Goal: Find specific page/section: Find specific page/section

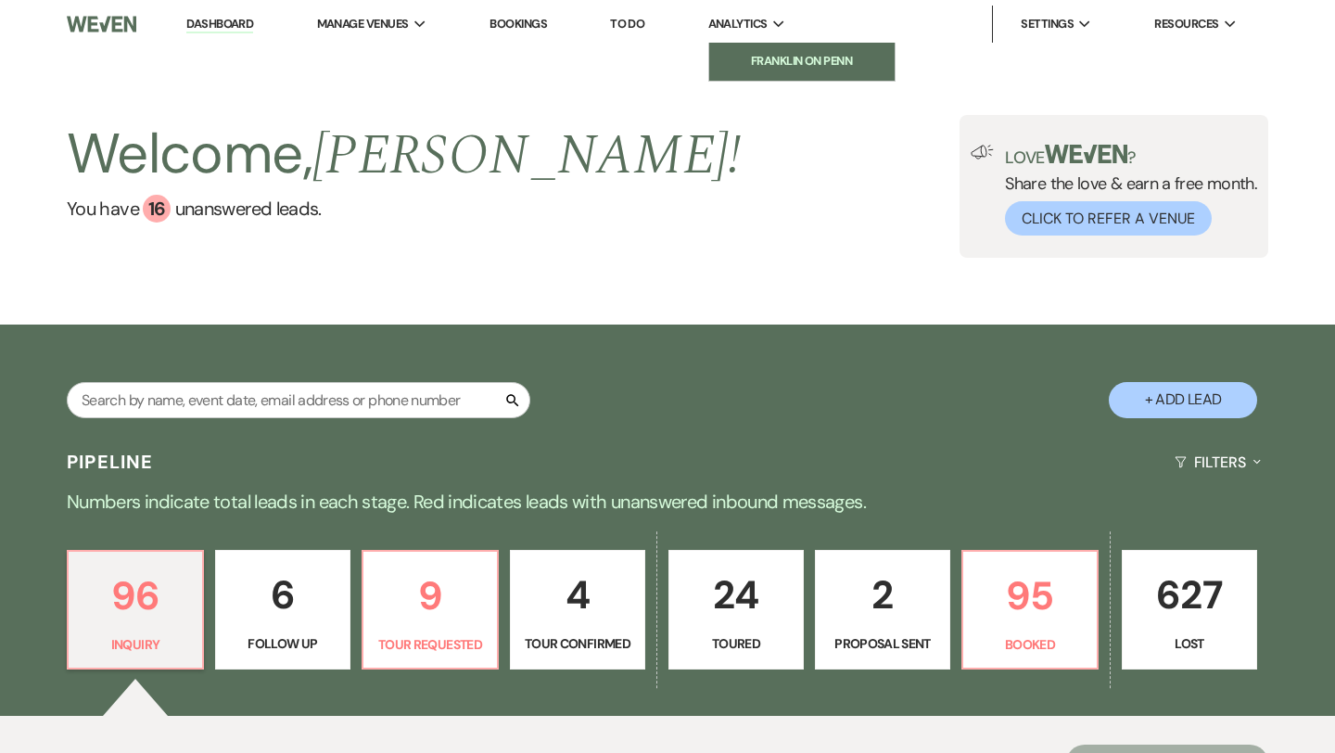
click at [758, 57] on li "Franklin on Penn" at bounding box center [802, 61] width 167 height 19
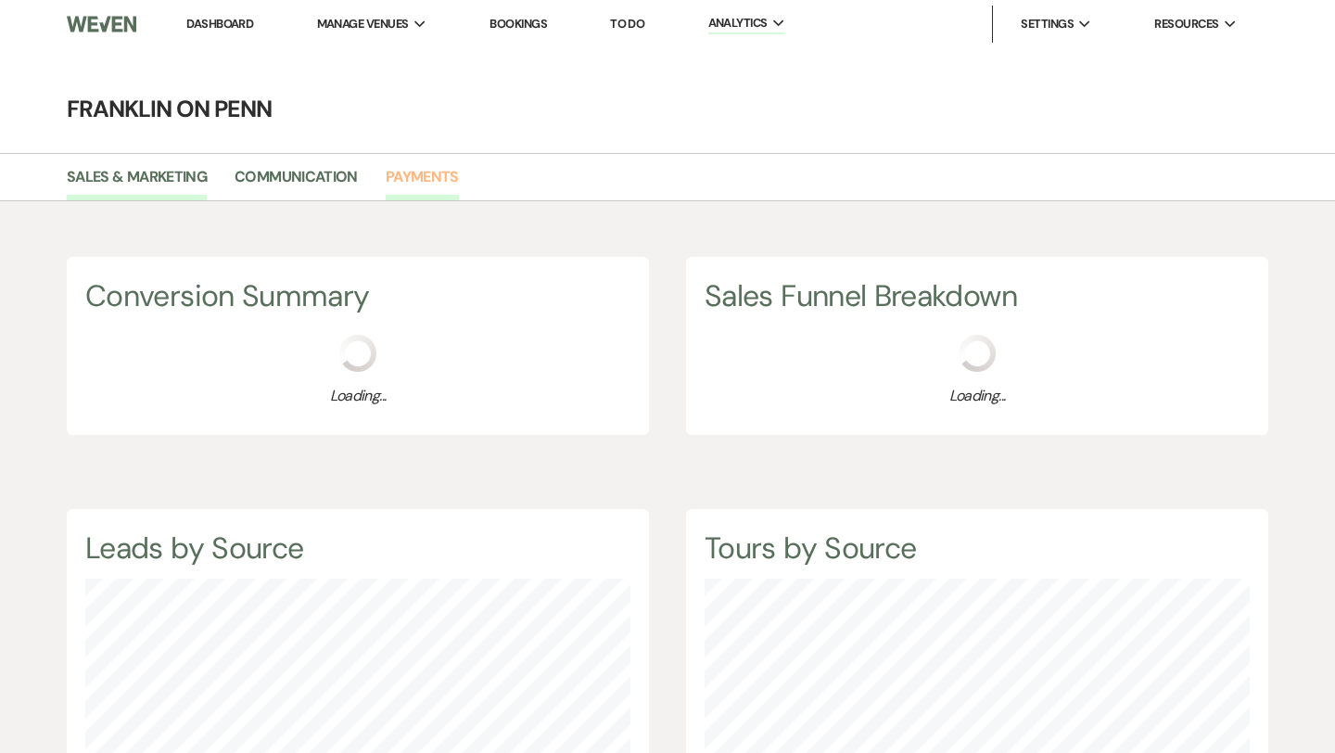
scroll to position [753, 1335]
click at [420, 178] on link "Payments" at bounding box center [422, 182] width 73 height 35
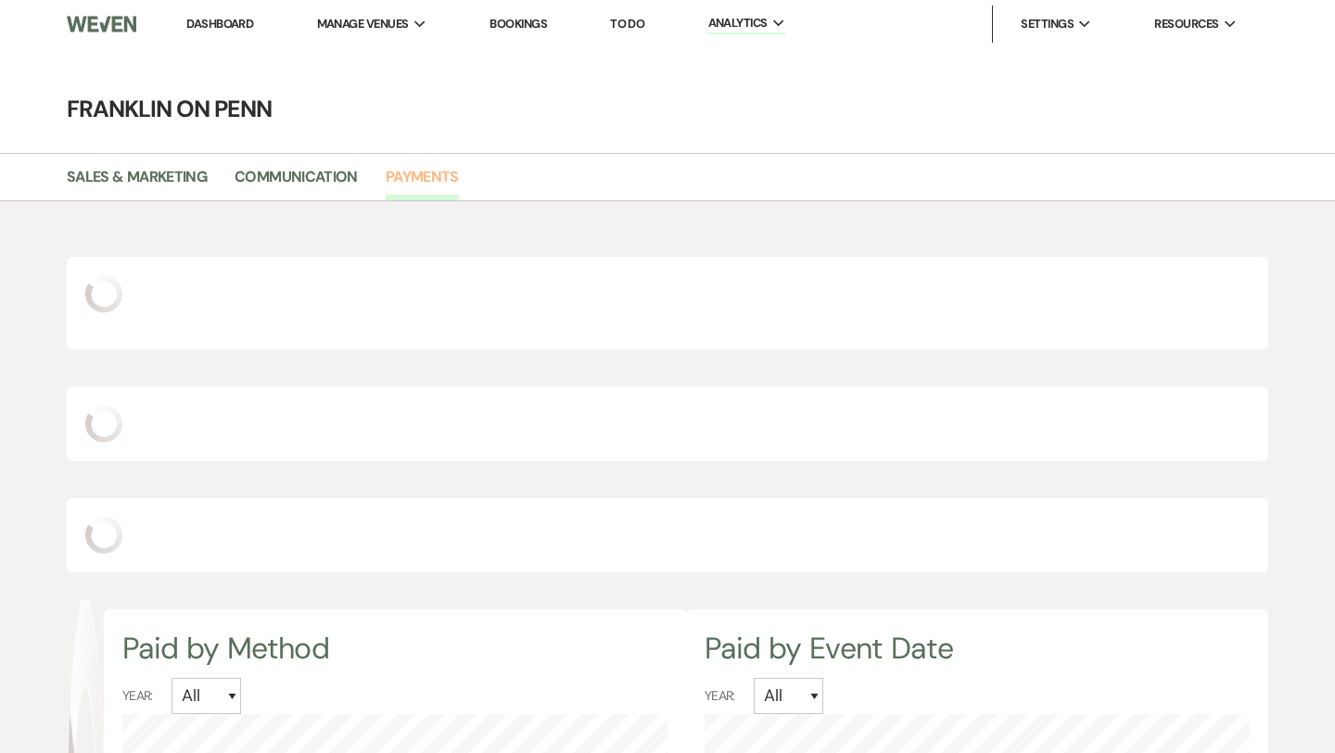
select select "2025"
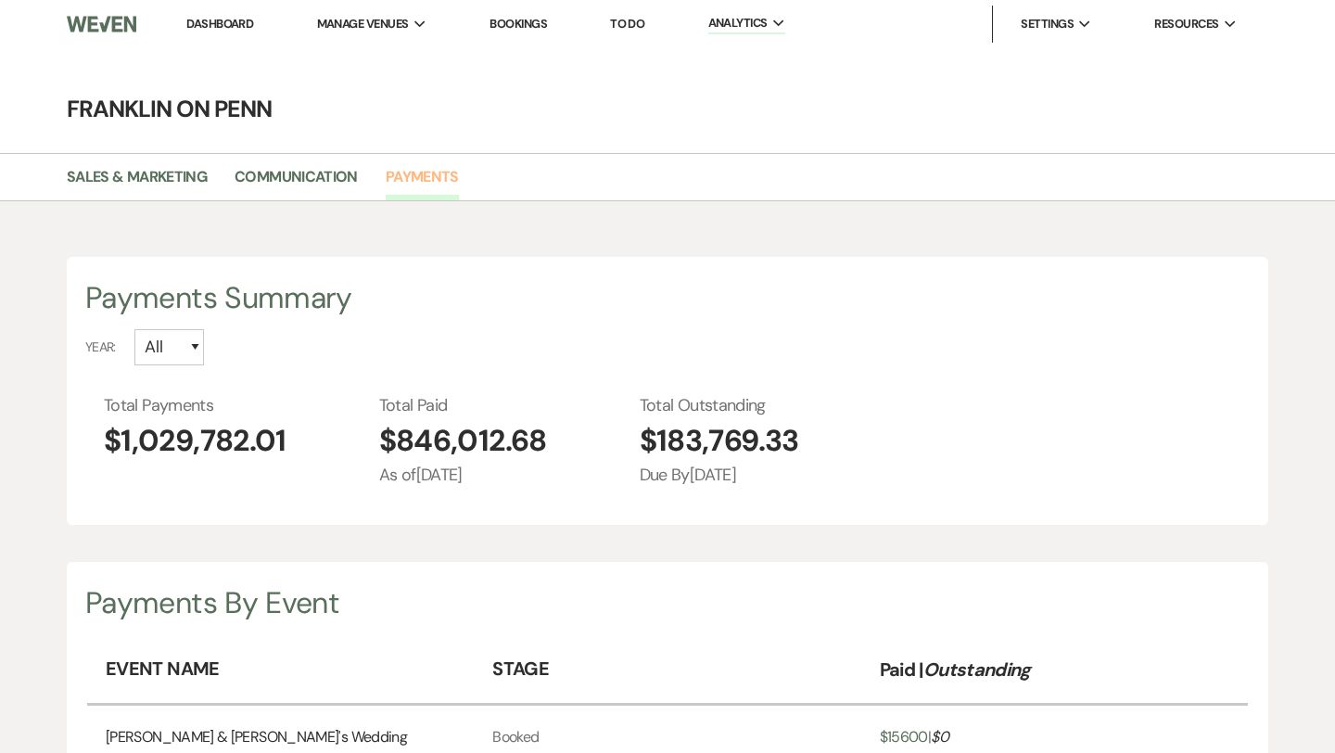
scroll to position [753, 1335]
click at [191, 346] on select "All [CREDIT_CARD_NUMBER]" at bounding box center [169, 347] width 70 height 36
select select "2025"
click at [197, 349] on select "All [CREDIT_CARD_NUMBER]" at bounding box center [169, 347] width 70 height 36
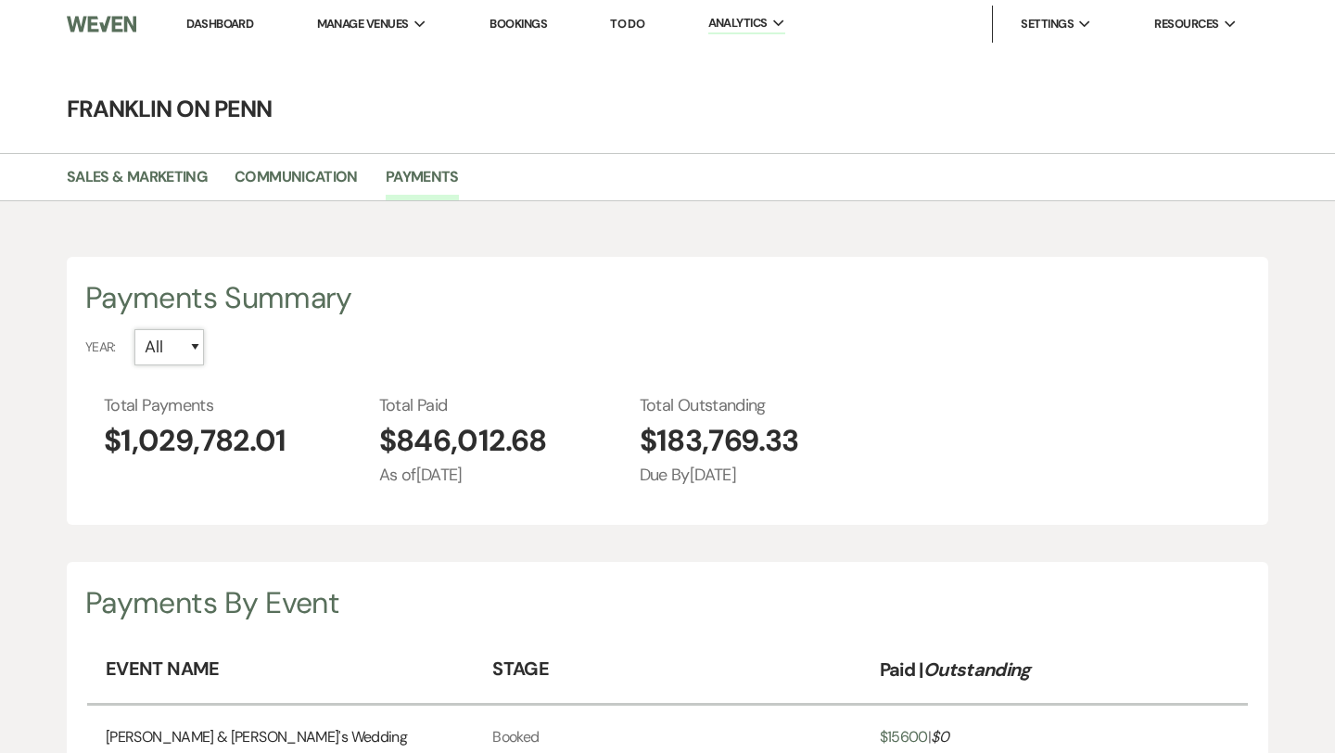
select select "2025"
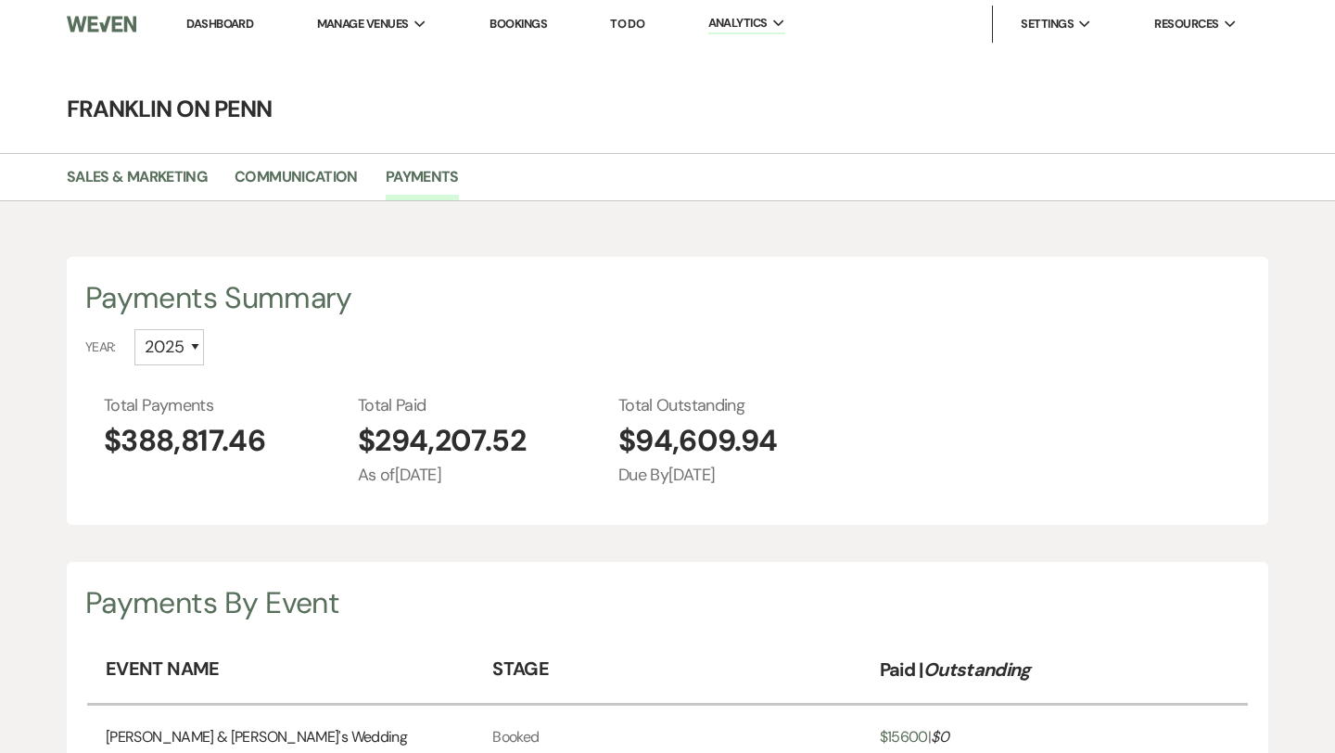
click at [242, 23] on link "Dashboard" at bounding box center [219, 24] width 67 height 16
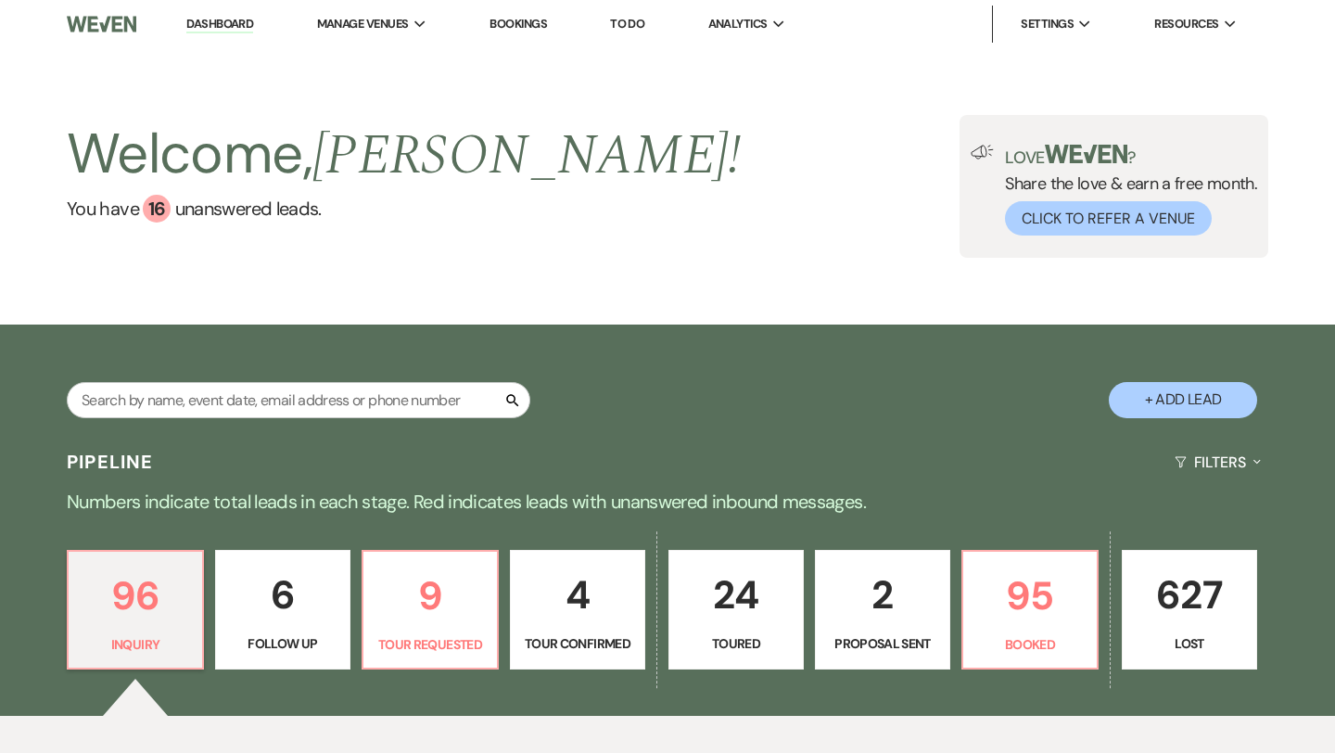
click at [1024, 412] on div "Search + Add Lead" at bounding box center [667, 383] width 1335 height 99
